Goal: Task Accomplishment & Management: Manage account settings

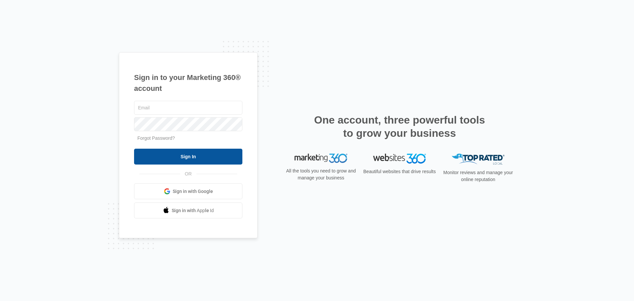
type input "[EMAIL_ADDRESS][DOMAIN_NAME]"
click at [192, 157] on input "Sign In" at bounding box center [188, 157] width 108 height 16
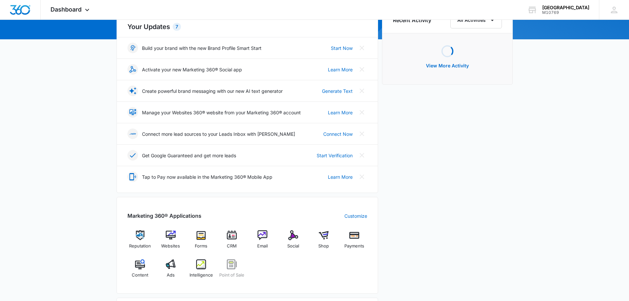
scroll to position [231, 0]
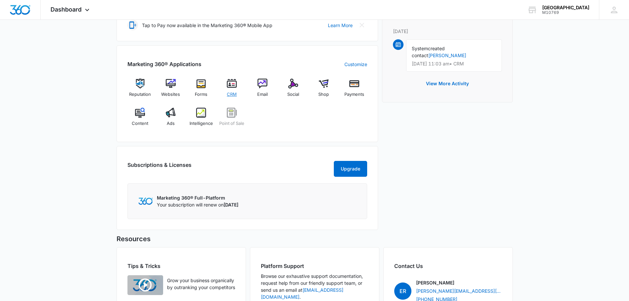
click at [230, 83] on img at bounding box center [232, 84] width 10 height 10
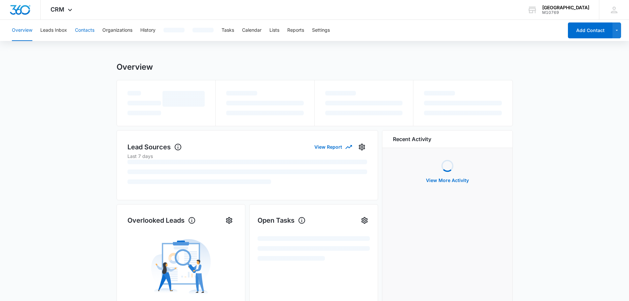
click at [81, 29] on button "Contacts" at bounding box center [84, 30] width 19 height 21
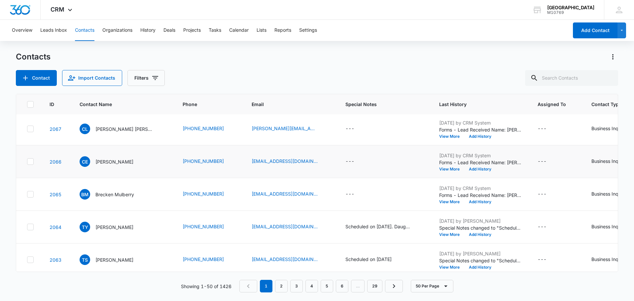
scroll to position [66, 0]
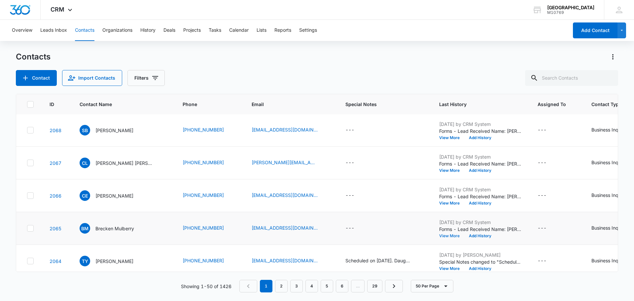
click at [454, 235] on button "View More" at bounding box center [451, 236] width 25 height 4
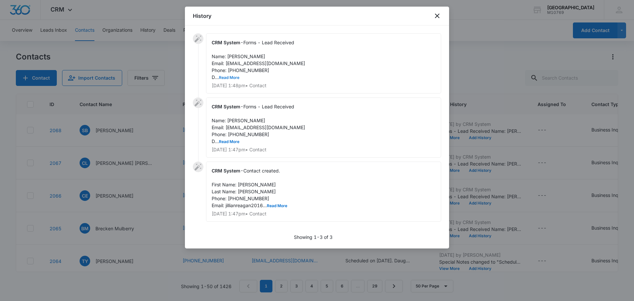
click at [235, 77] on button "Read More" at bounding box center [229, 78] width 20 height 4
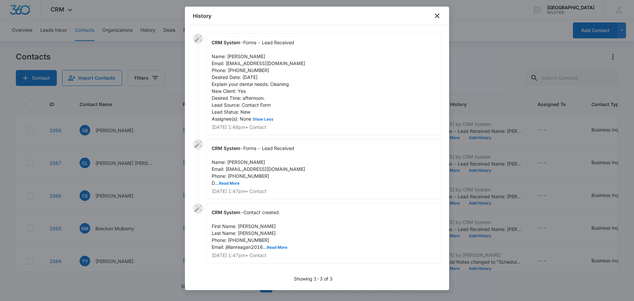
click at [433, 15] on div "History" at bounding box center [317, 16] width 264 height 19
click at [445, 10] on div "History" at bounding box center [317, 16] width 264 height 19
click at [442, 15] on div "History" at bounding box center [317, 16] width 264 height 19
click at [438, 17] on icon "close" at bounding box center [437, 16] width 5 height 5
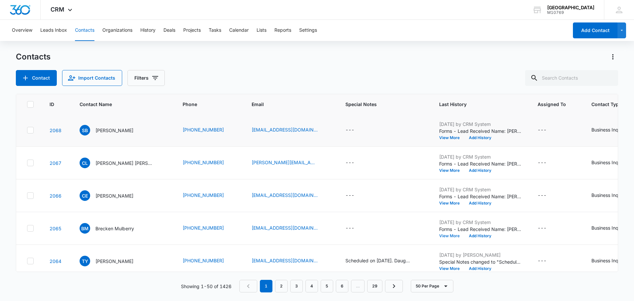
scroll to position [99, 0]
click at [348, 195] on div "---" at bounding box center [349, 195] width 9 height 8
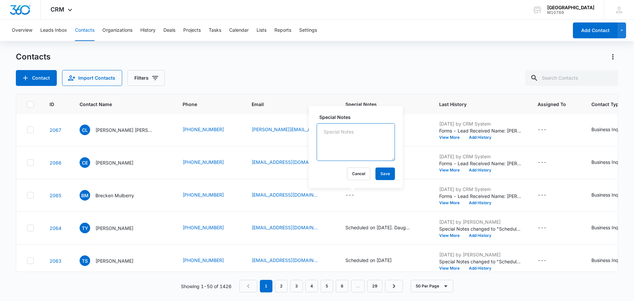
click at [335, 149] on textarea "Special Notes" at bounding box center [356, 142] width 78 height 38
type textarea "Called pt, no answer i was able to leave a vm."
click at [388, 173] on div "Special Notes Called pt, no answer i was able to leave a vm. Cancel Save" at bounding box center [356, 147] width 94 height 82
click at [386, 174] on button "Save" at bounding box center [384, 173] width 19 height 13
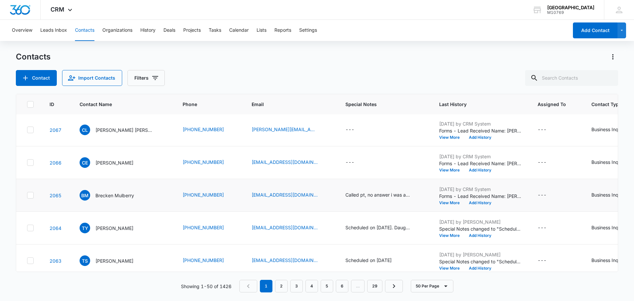
scroll to position [66, 0]
click at [444, 204] on button "View More" at bounding box center [451, 203] width 25 height 4
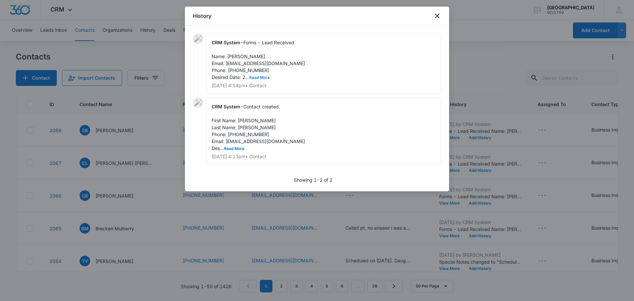
click at [255, 78] on button "Read More" at bounding box center [259, 78] width 20 height 4
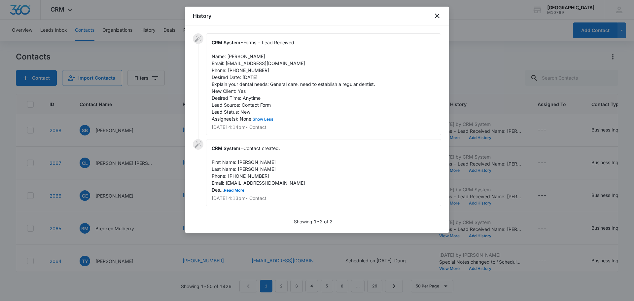
click at [439, 11] on div "History" at bounding box center [317, 16] width 264 height 19
click at [438, 16] on icon "close" at bounding box center [437, 16] width 8 height 8
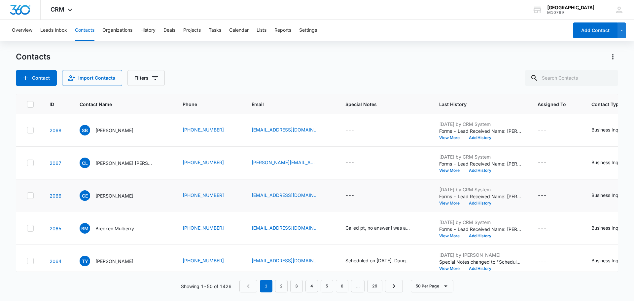
click at [346, 200] on td "---" at bounding box center [384, 195] width 94 height 33
click at [350, 194] on div "---" at bounding box center [349, 195] width 9 height 8
click at [343, 147] on textarea "Special Notes" at bounding box center [356, 142] width 78 height 38
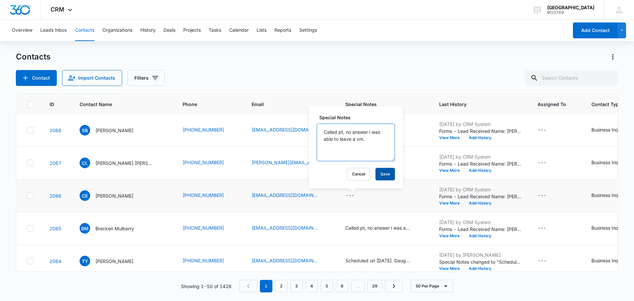
type textarea "Called pt, no answer i was able to leave a vm."
click at [385, 171] on button "Save" at bounding box center [384, 174] width 19 height 13
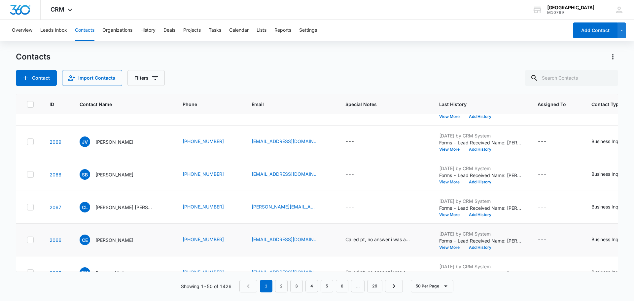
scroll to position [33, 0]
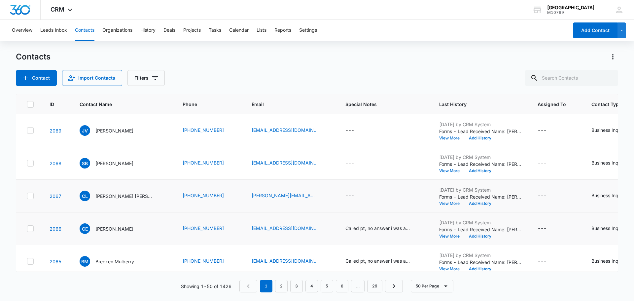
click at [446, 203] on button "View More" at bounding box center [451, 203] width 25 height 4
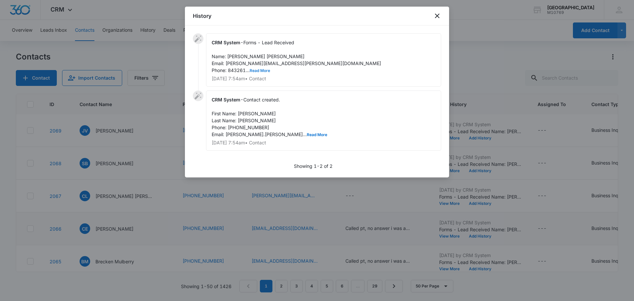
click at [263, 69] on button "Read More" at bounding box center [260, 71] width 20 height 4
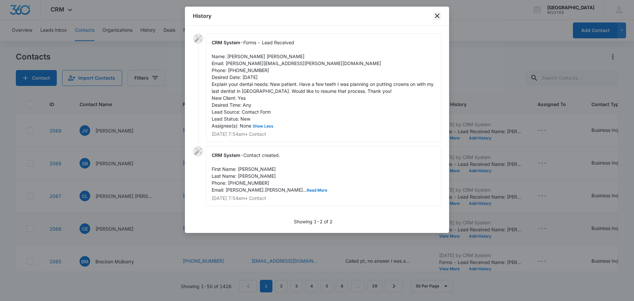
click at [442, 18] on div "History" at bounding box center [317, 16] width 264 height 19
click at [439, 16] on icon "close" at bounding box center [437, 16] width 8 height 8
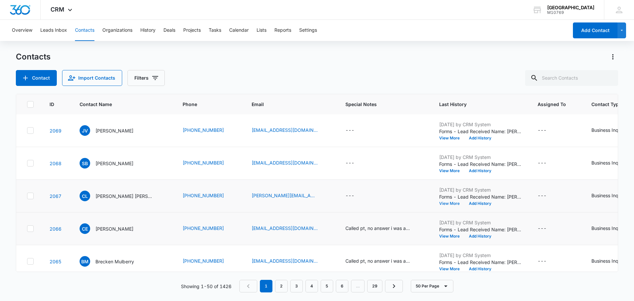
click at [445, 202] on button "View More" at bounding box center [451, 203] width 25 height 4
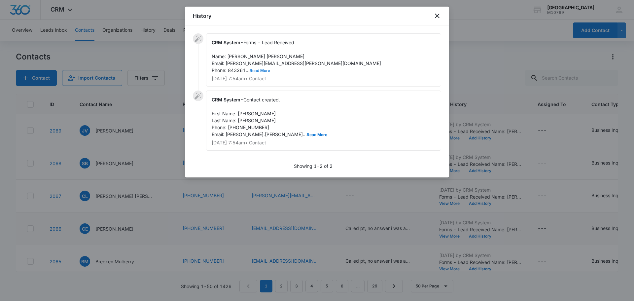
click at [257, 70] on button "Read More" at bounding box center [260, 71] width 20 height 4
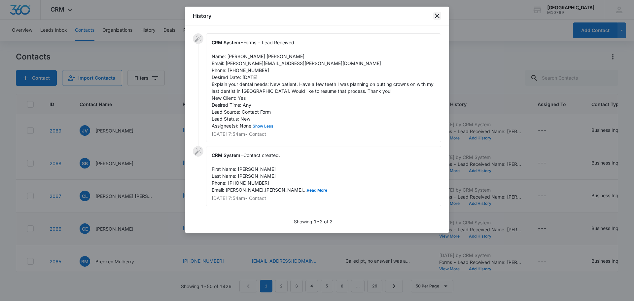
click at [437, 13] on icon "close" at bounding box center [437, 16] width 8 height 8
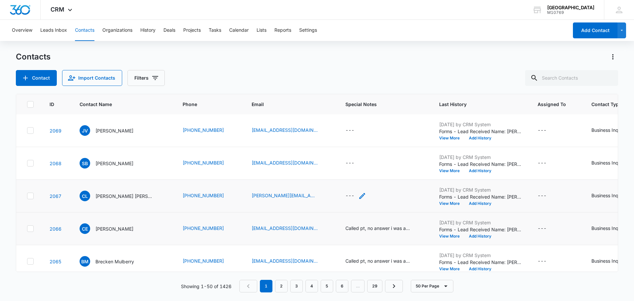
click at [346, 195] on div "---" at bounding box center [349, 196] width 9 height 8
click at [332, 147] on textarea "Special Notes" at bounding box center [356, 143] width 78 height 38
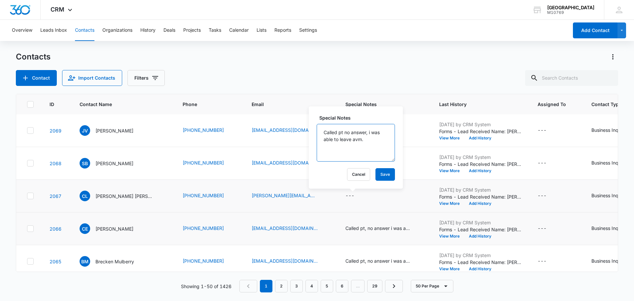
click at [355, 137] on textarea "Called pt no answer, i was able to leave avm." at bounding box center [356, 143] width 78 height 38
type textarea "Called pt no answer, i was able to leave a vm."
click at [380, 176] on button "Save" at bounding box center [384, 174] width 19 height 13
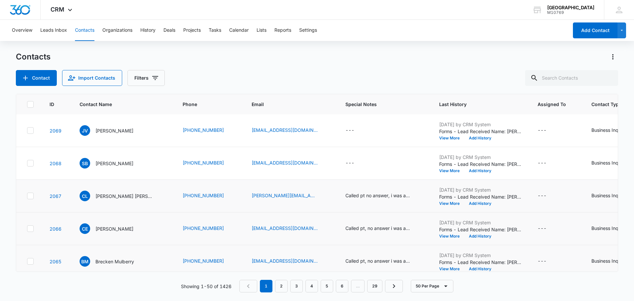
scroll to position [0, 0]
click at [444, 205] on button "View More" at bounding box center [451, 204] width 25 height 4
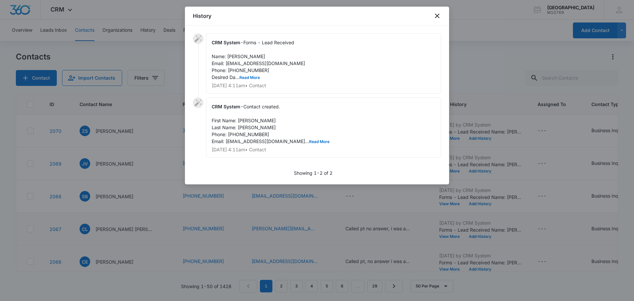
click at [431, 15] on div "History" at bounding box center [317, 16] width 264 height 19
click at [435, 14] on icon "close" at bounding box center [437, 16] width 8 height 8
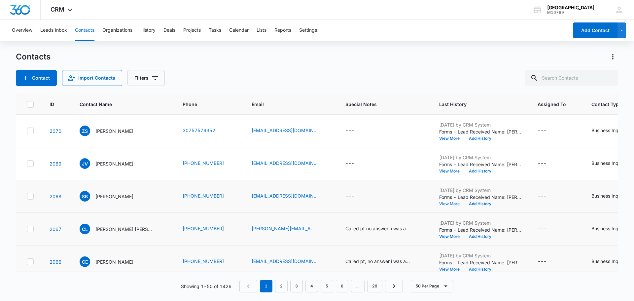
click at [448, 203] on button "View More" at bounding box center [451, 204] width 25 height 4
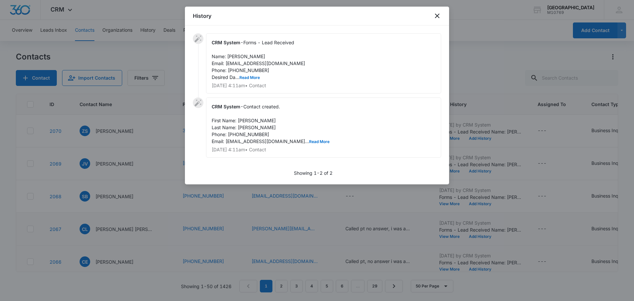
click at [251, 75] on span "Forms - Lead Received Name: [PERSON_NAME] Email: [EMAIL_ADDRESS][DOMAIN_NAME] P…" at bounding box center [258, 60] width 93 height 40
click at [251, 77] on button "Read More" at bounding box center [249, 78] width 20 height 4
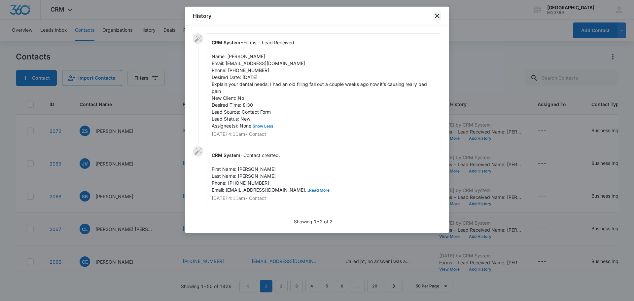
click at [436, 17] on icon "close" at bounding box center [437, 16] width 5 height 5
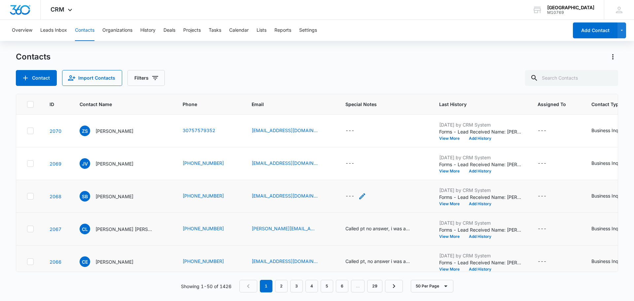
click at [347, 196] on div "---" at bounding box center [349, 196] width 9 height 8
click at [345, 147] on textarea "Special Notes" at bounding box center [356, 143] width 78 height 38
drag, startPoint x: 353, startPoint y: 135, endPoint x: 333, endPoint y: 123, distance: 23.3
click at [353, 135] on textarea "Special Notes" at bounding box center [356, 143] width 78 height 38
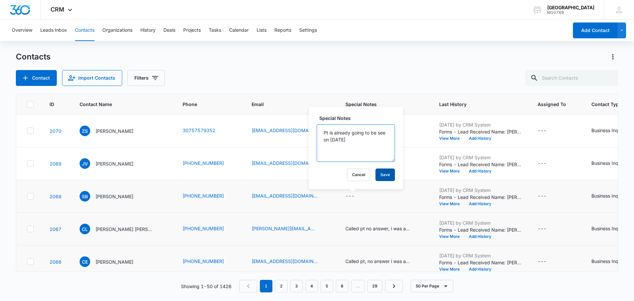
type textarea "Pt is already going to be see on [DATE]"
click at [365, 174] on div "Cancel Save" at bounding box center [356, 174] width 78 height 13
click at [376, 175] on button "Save" at bounding box center [384, 174] width 19 height 13
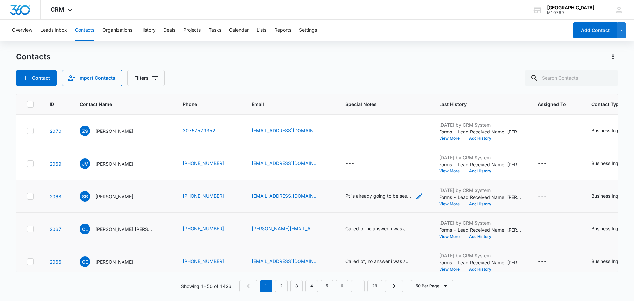
click at [389, 196] on div "Pt is already going to be see on [DATE]" at bounding box center [378, 195] width 66 height 7
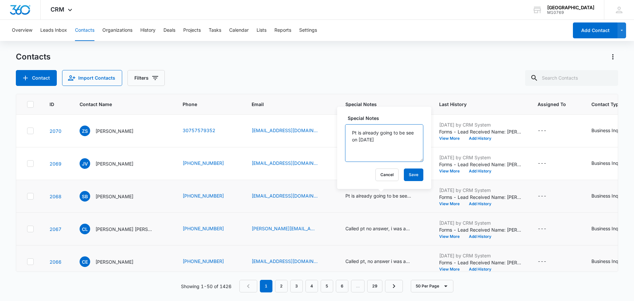
click at [359, 139] on textarea "Pt is already going to be see on [DATE]" at bounding box center [384, 143] width 78 height 38
type textarea "Pt is already going to be seen on [DATE]"
click at [408, 179] on button "Save" at bounding box center [413, 174] width 19 height 13
click at [442, 170] on button "View More" at bounding box center [451, 171] width 25 height 4
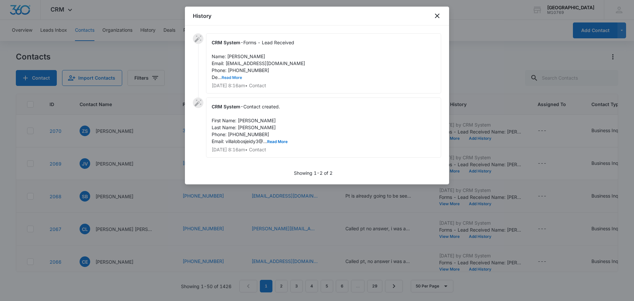
click at [227, 77] on button "Read More" at bounding box center [232, 78] width 20 height 4
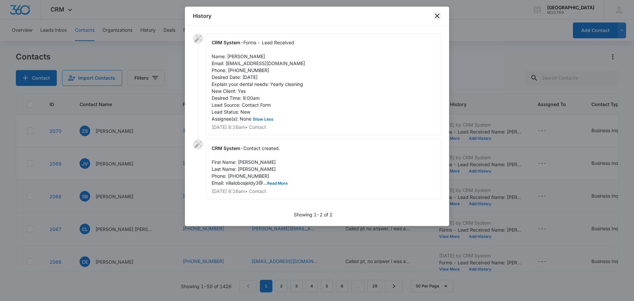
click at [435, 16] on icon "close" at bounding box center [437, 16] width 8 height 8
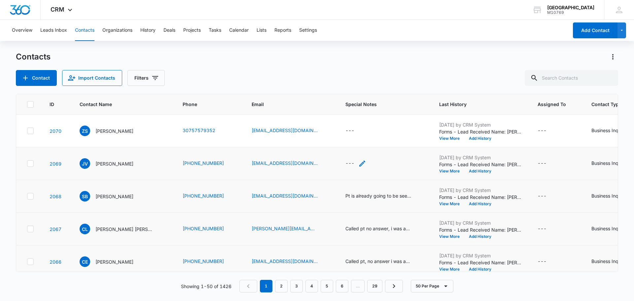
click at [345, 166] on div "---" at bounding box center [349, 163] width 9 height 8
click at [336, 112] on textarea "Special Notes" at bounding box center [356, 110] width 78 height 38
drag, startPoint x: 351, startPoint y: 143, endPoint x: 379, endPoint y: 149, distance: 28.0
click at [351, 143] on button "Cancel" at bounding box center [358, 142] width 23 height 13
click at [445, 174] on td "[DATE] by CRM System Forms - Lead Received Name: [PERSON_NAME] Email: [EMAIL_AD…" at bounding box center [480, 163] width 98 height 33
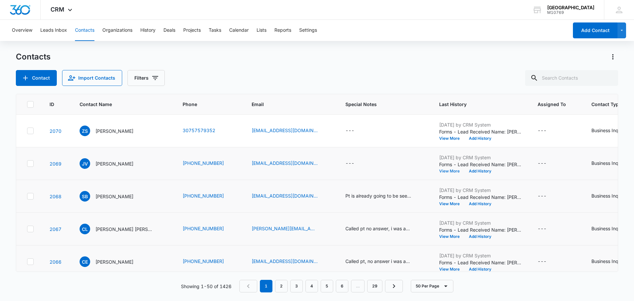
click at [445, 171] on button "View More" at bounding box center [451, 171] width 25 height 4
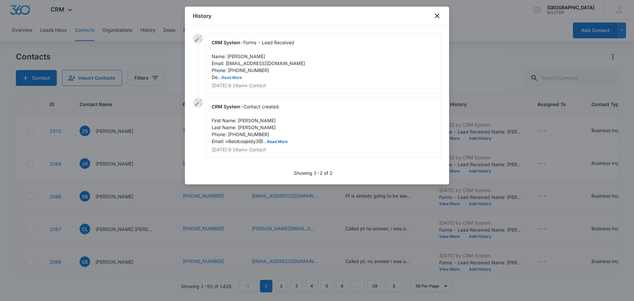
click at [224, 76] on button "Read More" at bounding box center [232, 78] width 20 height 4
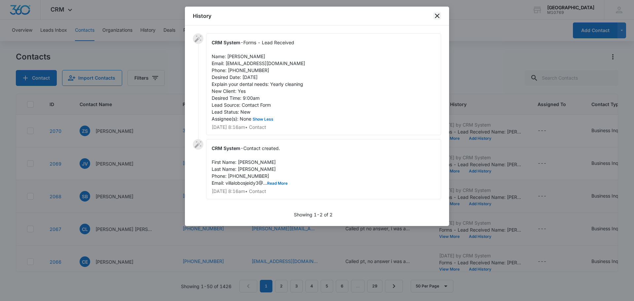
click at [440, 15] on icon "close" at bounding box center [437, 16] width 8 height 8
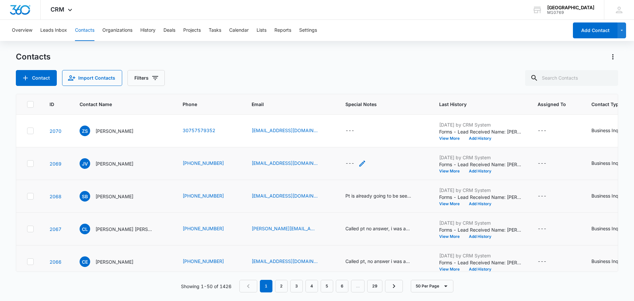
click at [348, 162] on div "---" at bounding box center [349, 163] width 9 height 8
click at [349, 107] on textarea "Special Notes" at bounding box center [356, 110] width 78 height 38
type textarea "Called pt, she is going to give us a call back."
click at [379, 142] on button "Save" at bounding box center [384, 142] width 19 height 13
click at [444, 136] on button "View More" at bounding box center [451, 138] width 25 height 4
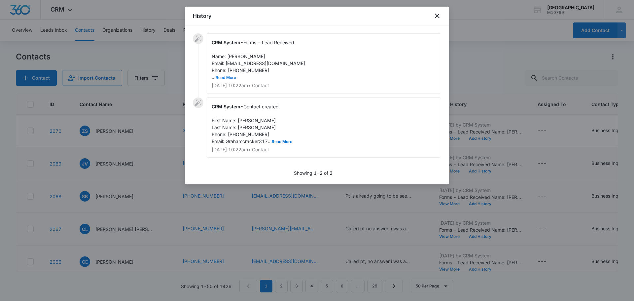
click at [230, 77] on button "Read More" at bounding box center [226, 78] width 20 height 4
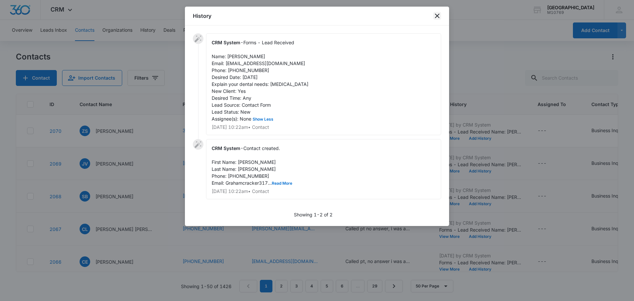
click at [440, 19] on icon "close" at bounding box center [437, 16] width 8 height 8
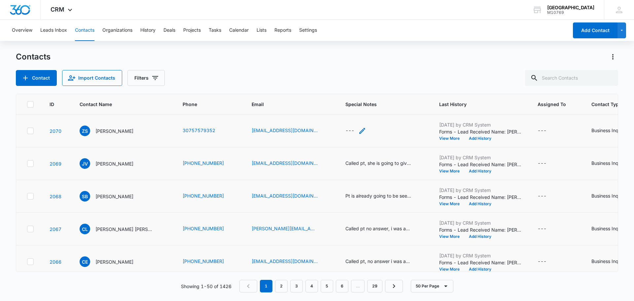
click at [358, 129] on icon "Special Notes - - Select to Edit Field" at bounding box center [362, 131] width 8 height 8
click at [357, 80] on textarea "Special Notes" at bounding box center [356, 78] width 78 height 38
drag, startPoint x: 353, startPoint y: 112, endPoint x: 360, endPoint y: 114, distance: 6.9
click at [353, 112] on button "Cancel" at bounding box center [358, 109] width 23 height 13
click at [448, 137] on button "View More" at bounding box center [451, 138] width 25 height 4
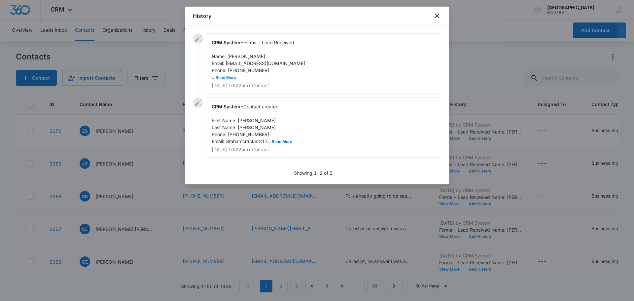
click at [231, 78] on button "Read More" at bounding box center [226, 78] width 20 height 4
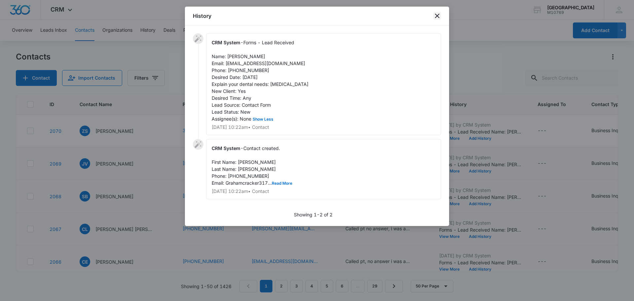
click at [439, 13] on icon "close" at bounding box center [437, 16] width 8 height 8
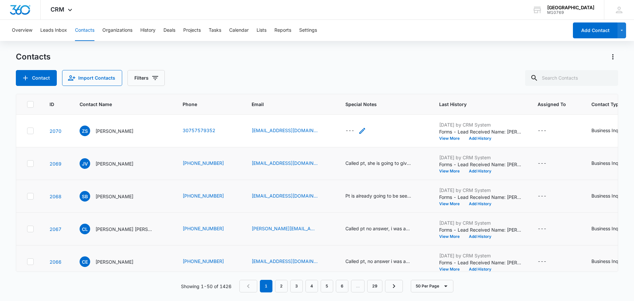
click at [352, 131] on div "---" at bounding box center [355, 131] width 21 height 8
click at [331, 73] on textarea "Special Notes" at bounding box center [356, 78] width 78 height 38
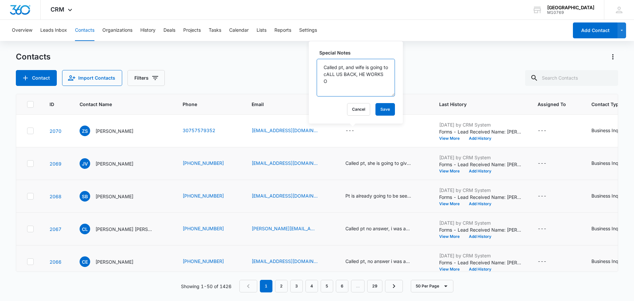
drag, startPoint x: 345, startPoint y: 77, endPoint x: 354, endPoint y: 86, distance: 13.3
click at [354, 86] on textarea "Called pt, and wife is going to cALL US BACK, HE WORKS O" at bounding box center [356, 78] width 78 height 38
type textarea "Called pt, and wife is going to call us back, he works outta town. she is going…"
click at [377, 112] on button "Save" at bounding box center [384, 109] width 19 height 13
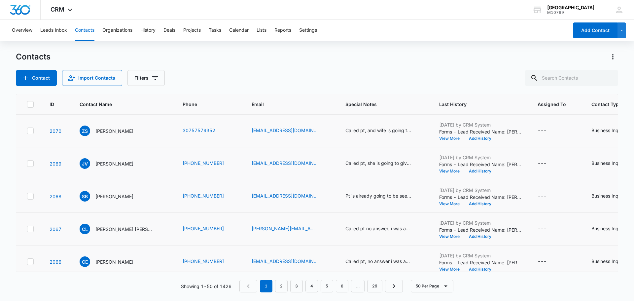
click at [444, 140] on button "View More" at bounding box center [451, 138] width 25 height 4
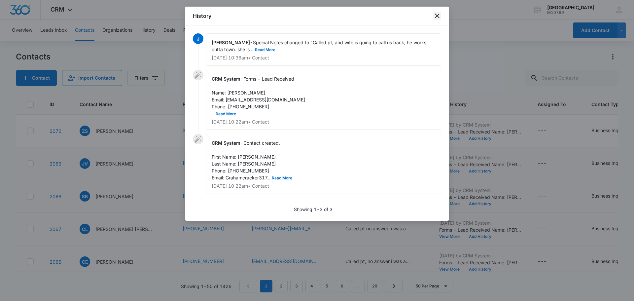
click at [435, 17] on icon "close" at bounding box center [437, 16] width 8 height 8
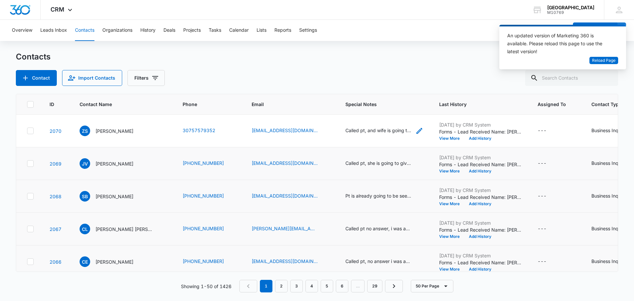
click at [397, 130] on div "Called pt, and wife is going to call us back, he works outta town. she is going…" at bounding box center [378, 130] width 66 height 7
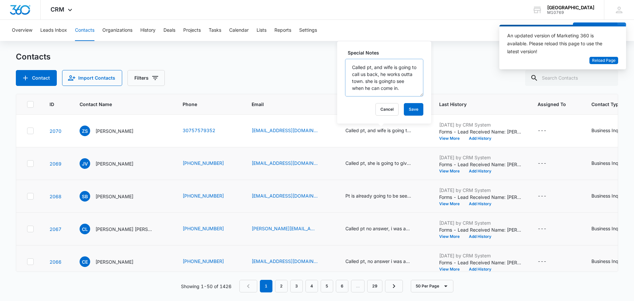
scroll to position [7, 0]
click at [405, 87] on textarea "Called pt, and wife is going to call us back, he works outta town. she is going…" at bounding box center [384, 78] width 78 height 38
drag, startPoint x: 390, startPoint y: 93, endPoint x: 350, endPoint y: 65, distance: 49.1
click at [350, 65] on textarea "Called pt, and wife is going to call us back, he works outta town. she is going…" at bounding box center [384, 78] width 78 height 38
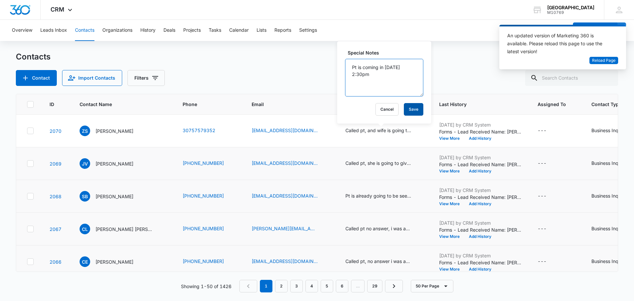
type textarea "Pt is coming in [DATE] 2:30pm"
click at [404, 106] on button "Save" at bounding box center [413, 109] width 19 height 13
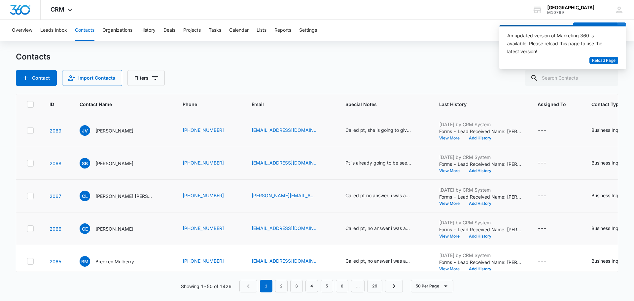
scroll to position [66, 0]
click at [381, 163] on div "Called pt no answer, i was able to leave a vm." at bounding box center [378, 162] width 66 height 7
click at [439, 170] on button "View More" at bounding box center [451, 170] width 25 height 4
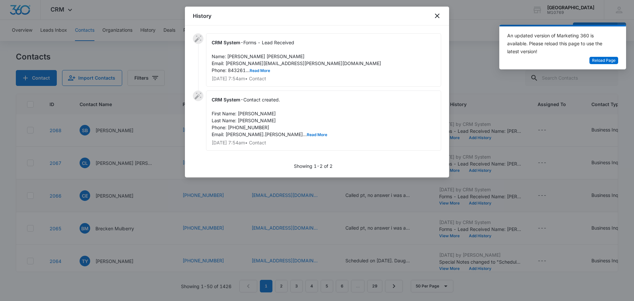
click at [256, 74] on div "CRM System - Forms - Lead Received Name: [PERSON_NAME] [PERSON_NAME] Email: [PE…" at bounding box center [323, 59] width 235 height 53
click at [257, 72] on button "Read More" at bounding box center [260, 71] width 20 height 4
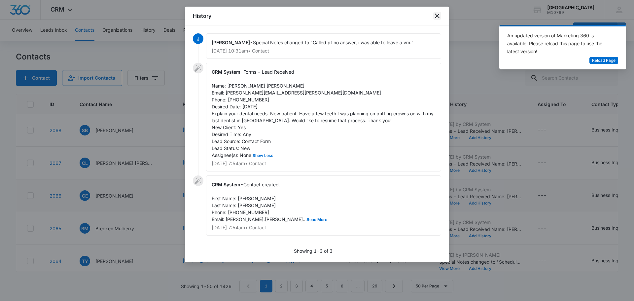
click at [438, 17] on icon "close" at bounding box center [437, 16] width 8 height 8
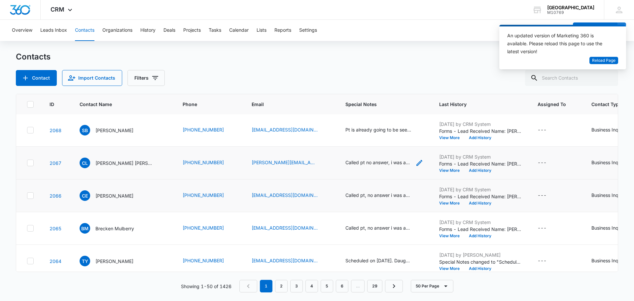
click at [396, 162] on div "Called pt no answer, i was able to leave a vm." at bounding box center [378, 162] width 66 height 7
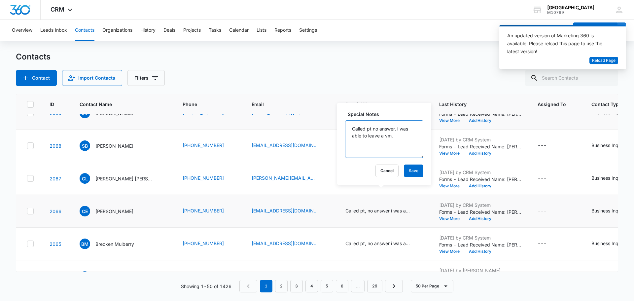
scroll to position [0, 0]
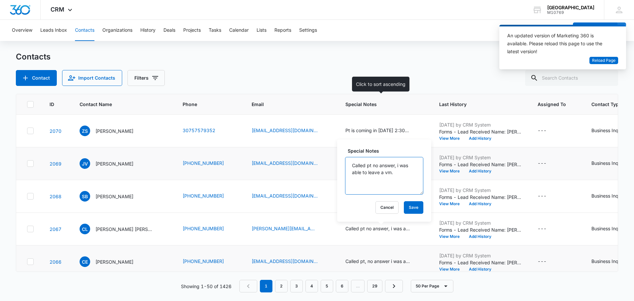
drag, startPoint x: 397, startPoint y: 108, endPoint x: 338, endPoint y: 97, distance: 60.3
click at [394, 175] on textarea "able to leave a vm.Called pt no answer, i was" at bounding box center [384, 176] width 78 height 38
drag, startPoint x: 351, startPoint y: 163, endPoint x: 397, endPoint y: 190, distance: 53.1
click at [397, 190] on textarea "able to leave a vm.Called pt no answer, i was" at bounding box center [384, 176] width 78 height 38
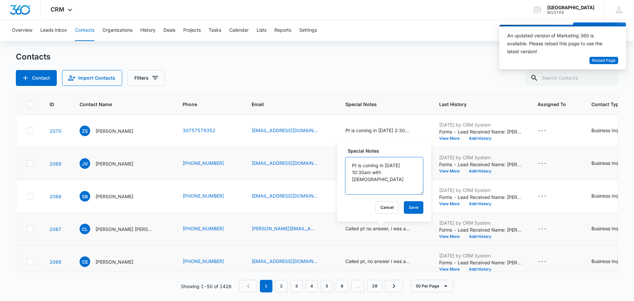
click at [391, 171] on textarea "Pt is coming in [DATE] 10:30am with [DEMOGRAPHIC_DATA]" at bounding box center [384, 176] width 78 height 38
type textarea "Pt is coming in [DATE] 10:30am with [DEMOGRAPHIC_DATA]"
click at [405, 202] on button "Save" at bounding box center [413, 207] width 19 height 13
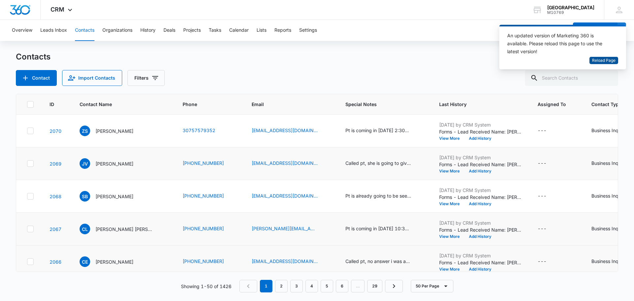
click at [608, 60] on span "Reload Page" at bounding box center [603, 60] width 23 height 6
